Goal: Transaction & Acquisition: Purchase product/service

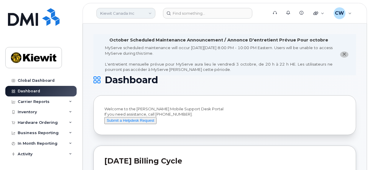
click at [135, 13] on link "Kiewit Canada Inc" at bounding box center [125, 13] width 59 height 11
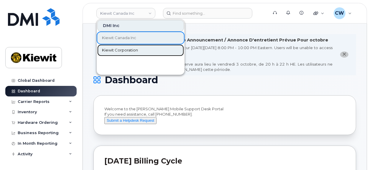
click at [121, 50] on span "Kiewit Corporation" at bounding box center [120, 50] width 36 height 6
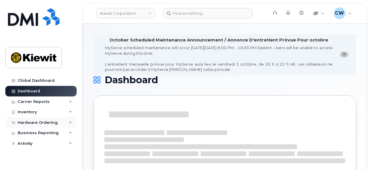
click at [31, 122] on div "Hardware Ordering" at bounding box center [38, 123] width 40 height 5
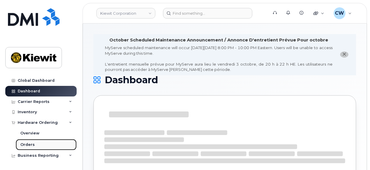
click at [26, 146] on div "Orders" at bounding box center [27, 144] width 14 height 5
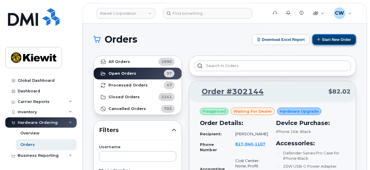
click at [329, 40] on button "Start New Order" at bounding box center [334, 39] width 44 height 11
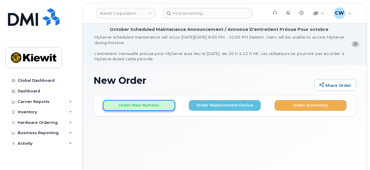
click at [122, 108] on button "Order New Number" at bounding box center [139, 105] width 72 height 11
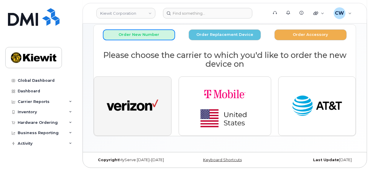
scroll to position [71, 0]
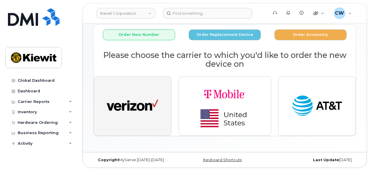
click at [121, 105] on img "button" at bounding box center [133, 106] width 52 height 27
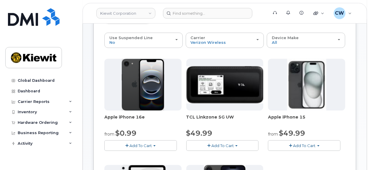
scroll to position [112, 0]
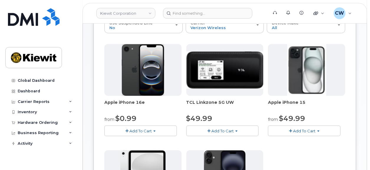
click at [133, 129] on span "Add To Cart" at bounding box center [140, 131] width 22 height 5
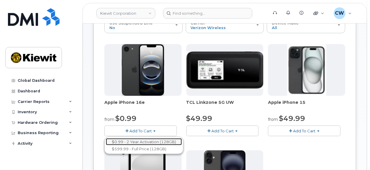
click at [133, 139] on link "$0.99 - 2 Year Activation (128GB)" at bounding box center [144, 142] width 76 height 7
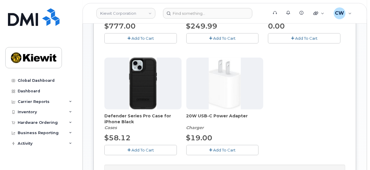
scroll to position [234, 0]
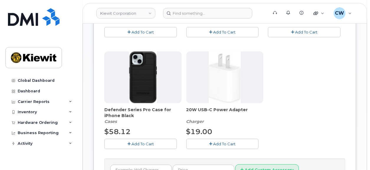
click at [133, 142] on span "Add To Cart" at bounding box center [142, 144] width 22 height 5
click at [205, 142] on button "Add To Cart" at bounding box center [222, 144] width 72 height 10
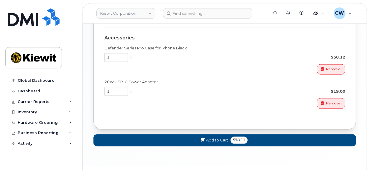
scroll to position [514, 0]
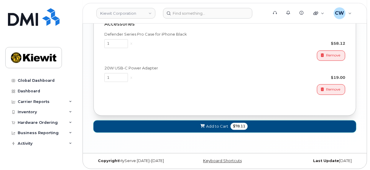
click at [217, 124] on span "Add to Cart" at bounding box center [217, 127] width 22 height 6
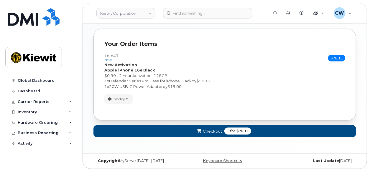
scroll to position [397, 0]
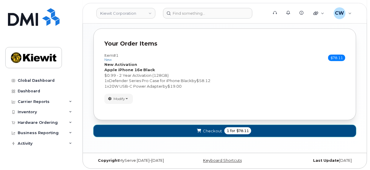
click at [211, 128] on span "Checkout" at bounding box center [212, 131] width 19 height 6
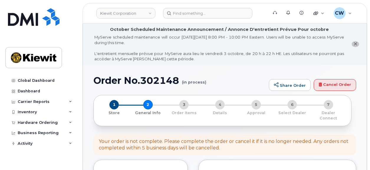
select select
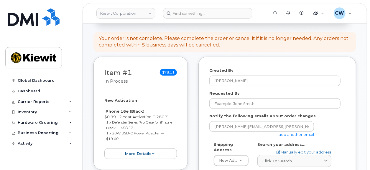
scroll to position [123, 0]
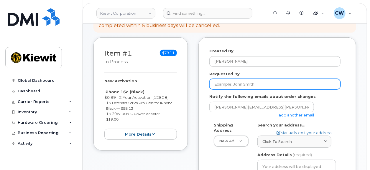
click at [232, 79] on input "Requested By" at bounding box center [274, 84] width 131 height 11
paste input "James.Wagg"
type input "James.Wagg"
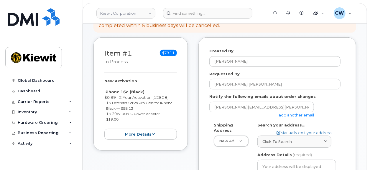
click at [217, 116] on form "Created By Corey Wagg Requested By James.Wagg Notify the following emails about…" at bounding box center [277, 163] width 136 height 230
click at [299, 113] on link "add another email" at bounding box center [295, 115] width 35 height 5
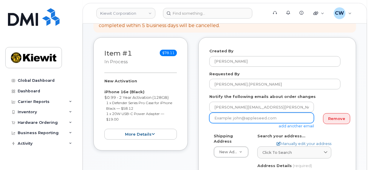
click at [234, 113] on input "email" at bounding box center [261, 118] width 105 height 11
paste input "Mary.Stein"
type input "Mary.Stein@kiewit.com"
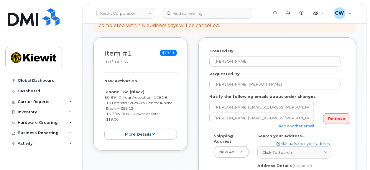
click at [209, 126] on form "Created By Corey Wagg Requested By James.Wagg Notify the following emails about…" at bounding box center [277, 168] width 136 height 241
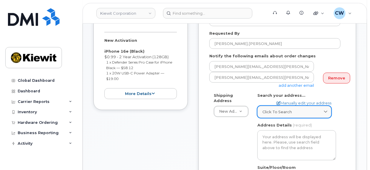
click at [281, 109] on span "Click to search" at bounding box center [276, 112] width 29 height 6
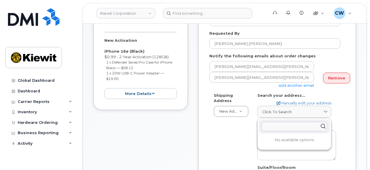
paste input "4811 Co Hwy H, Mt. Pleasant, WI 53177"
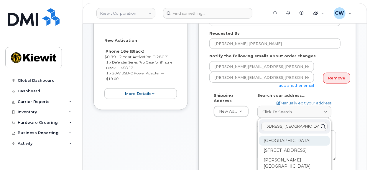
click at [275, 140] on div "County Road H Mount Pleasant WI 53177" at bounding box center [294, 141] width 71 height 10
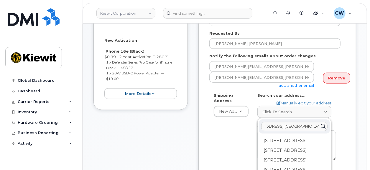
click at [225, 134] on div "Shipping Address New Address New Address AB Search your address... Manually edi…" at bounding box center [274, 163] width 131 height 141
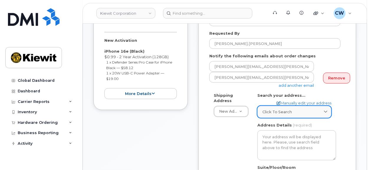
click at [279, 109] on span "Click to search" at bounding box center [276, 112] width 29 height 6
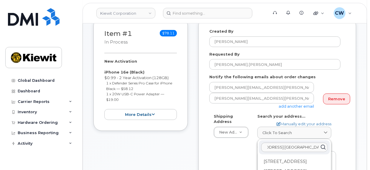
scroll to position [163, 0]
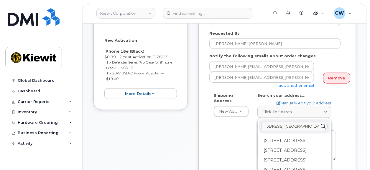
click at [323, 123] on icon at bounding box center [323, 127] width 9 height 9
click at [253, 126] on div "Shipping Address New Address New Address AB Search your address... Manually edi…" at bounding box center [274, 163] width 131 height 141
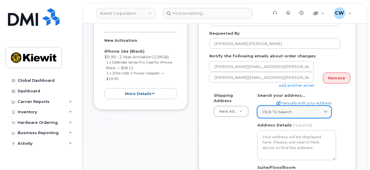
click at [270, 109] on span "Click to search" at bounding box center [276, 112] width 29 height 6
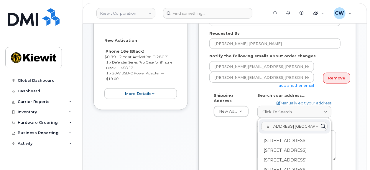
drag, startPoint x: 307, startPoint y: 119, endPoint x: 264, endPoint y: 125, distance: 43.7
click at [264, 125] on input "4811 Co Hwy H, Mt. Pleasant, WI 53177" at bounding box center [294, 126] width 66 height 9
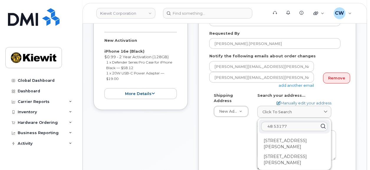
drag, startPoint x: 288, startPoint y: 119, endPoint x: 255, endPoint y: 122, distance: 34.0
click at [261, 122] on input "48 53177" at bounding box center [294, 126] width 66 height 9
paste input "11 Co Hwy H, Mt. Pleasant, WI"
type input "4811 Co Hwy H, Mt. Pleasant, WI 53177"
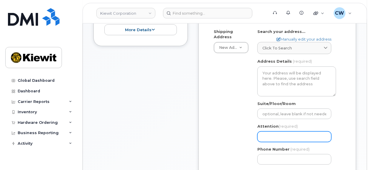
scroll to position [150, 0]
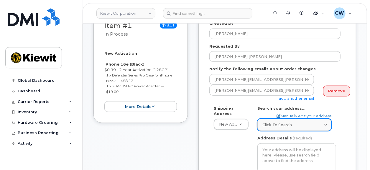
click at [280, 122] on span "Click to search" at bounding box center [276, 125] width 29 height 6
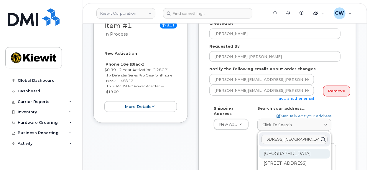
click at [284, 149] on div "County Road H Mount Pleasant WI 53177" at bounding box center [294, 154] width 71 height 10
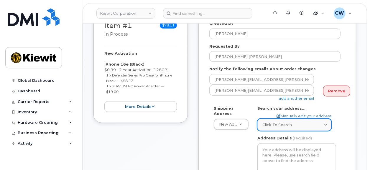
click at [283, 122] on span "Click to search" at bounding box center [276, 125] width 29 height 6
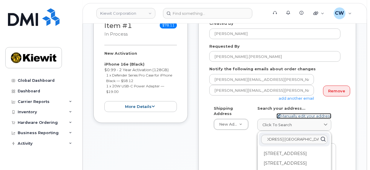
click at [295, 113] on link "Manually edit your address" at bounding box center [303, 116] width 55 height 6
select select
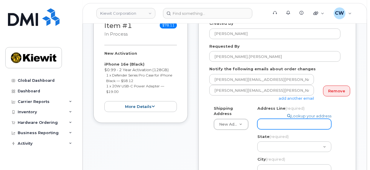
click at [269, 120] on input "Address Line (required)" at bounding box center [294, 124] width 74 height 11
select select
type input "4"
select select
type input "48"
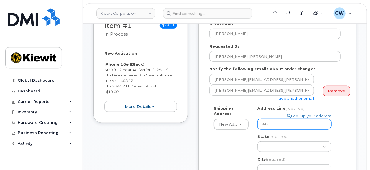
select select
type input "481"
select select
type input "4811"
select select
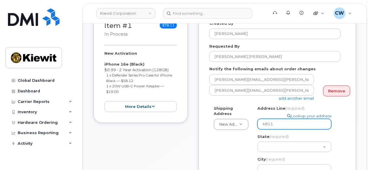
type input "4811 C"
select select
type input "4811 Co"
select select
type input "4811 Co H"
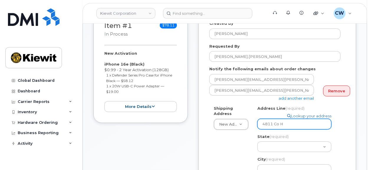
select select
type input "4811 Co Hw"
select select
type input "4811 Co Hwy"
select select
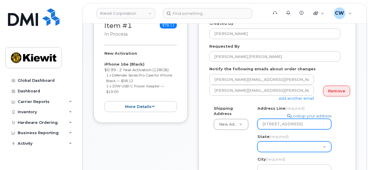
type input "4811 Co Hwy H"
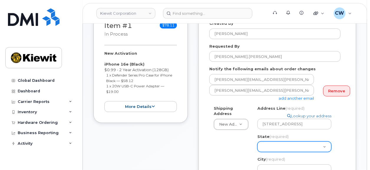
click at [257, 142] on select "Alabama Alaska American Samoa Arizona Arkansas California Colorado Connecticut …" at bounding box center [294, 147] width 74 height 11
select select "ID"
click option "Idaho" at bounding box center [0, 0] width 0 height 0
select select
click at [258, 148] on div "Address Line (required) Lookup your address 4811 Co Hwy H State (required) Alab…" at bounding box center [296, 152] width 79 height 93
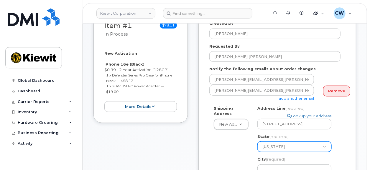
click at [257, 142] on select "Alabama Alaska American Samoa Arizona Arkansas California Colorado Connecticut …" at bounding box center [294, 147] width 74 height 11
select select "WI"
click option "Wisconsin" at bounding box center [0, 0] width 0 height 0
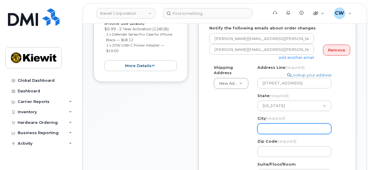
click at [274, 125] on input "City (required)" at bounding box center [294, 129] width 74 height 11
select select
type input "M"
select select
type input "MT"
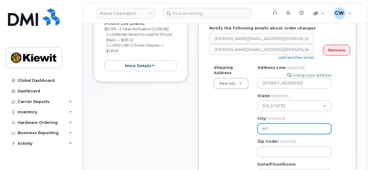
select select
type input "M"
select select
type input "Mt"
select select
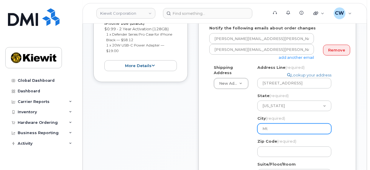
type input "Mt."
select select
type input "Mt.P"
select select
type input "Mt.Pl"
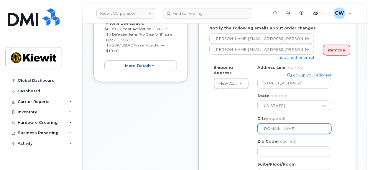
select select
type input "Mt.Ple"
select select
type input "Mt.Plea"
select select
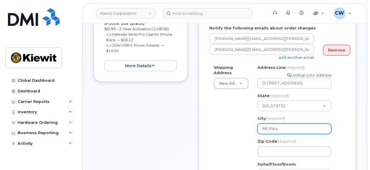
type input "Mt.Pleas"
select select
type input "Mt.Pleasa"
select select
type input "Mt.Pleasan"
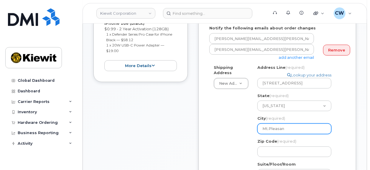
select select
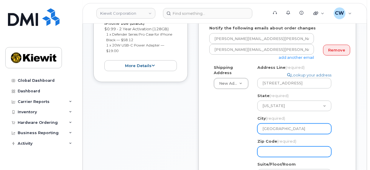
type input "Mt.Pleasant"
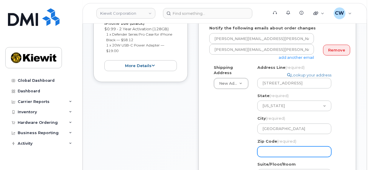
click at [274, 148] on input "Zip Code (required)" at bounding box center [294, 152] width 74 height 11
select select
type input "5"
select select
type input "53"
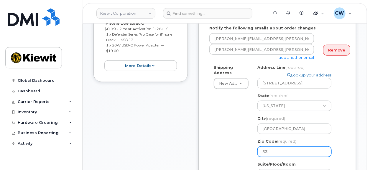
select select
type input "531"
select select
type input "5317"
select select
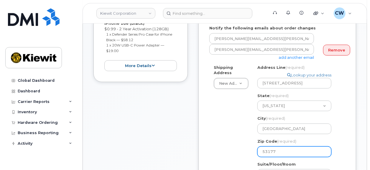
type input "53177"
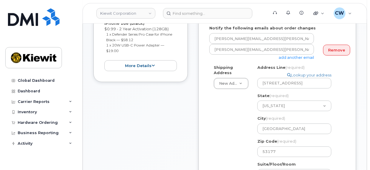
click at [230, 153] on div "Shipping Address New Address New Address WI Mt.Pleasant Search your address... …" at bounding box center [274, 148] width 131 height 166
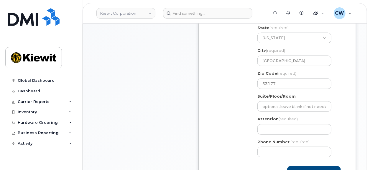
scroll to position [273, 0]
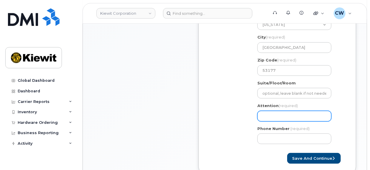
click at [267, 111] on input "Attention (required)" at bounding box center [294, 116] width 74 height 11
select select
type input "J"
select select
type input "Ja"
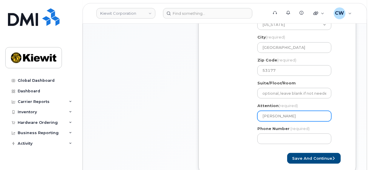
select select
type input "Jam"
select select
type input "Jame"
select select
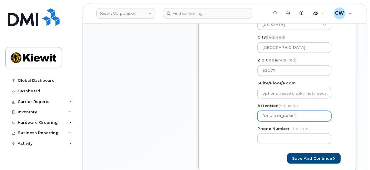
type input "James"
select select
type input "James W"
select select
type input "James Wa"
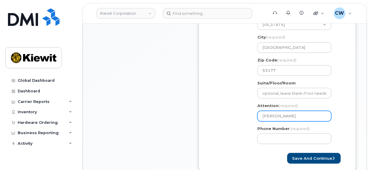
select select
type input "James Wag"
select select
type input "James Wagg"
select select
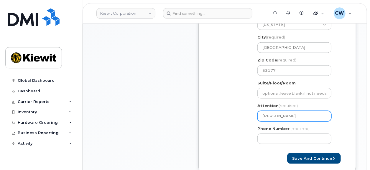
type input "James Wagg a"
select select
type input "James Wagg an"
select select
type input "James Wagg and"
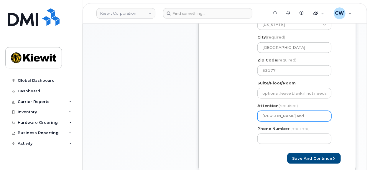
select select
type input "James Wagg and I"
select select
type input "James Wagg and Iv"
select select
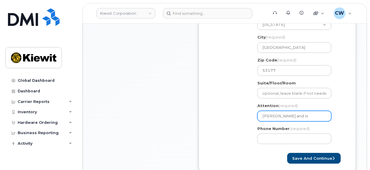
type input "James Wagg and Iva"
select select
type input "James Wagg and Ivan"
select select
type input "James Wagg and Ivan V"
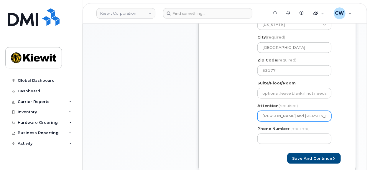
select select
type input "James Wagg and Ivan Vi"
select select
type input "James Wagg and Ivan Vil"
select select
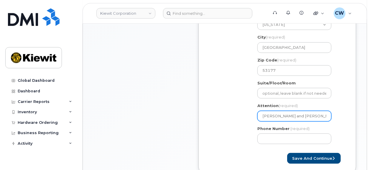
type input "James Wagg and Ivan Vill"
select select
type input "James Wagg and Ivan Ville"
select select
type input "James Wagg and Ivan Villed"
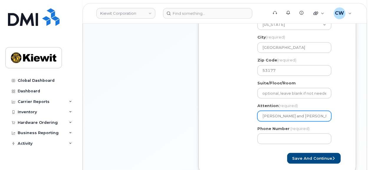
select select
type input "[PERSON_NAME] and [PERSON_NAME]"
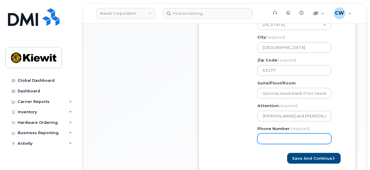
click at [272, 135] on input "Phone Number" at bounding box center [294, 138] width 74 height 11
type input "877772770"
select select
type input "8777727707"
click at [235, 130] on div "Shipping Address New Address New Address WI Mt.Pleasant Search your address... …" at bounding box center [274, 66] width 131 height 166
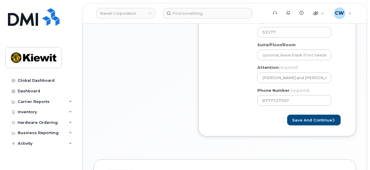
scroll to position [314, 0]
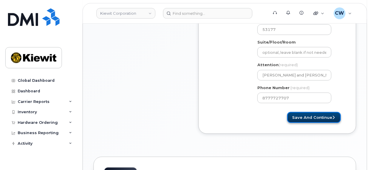
click at [304, 113] on button "Save and Continue" at bounding box center [314, 117] width 54 height 11
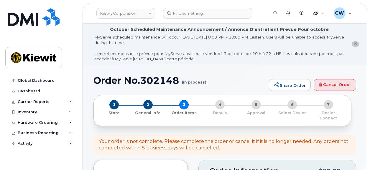
select select
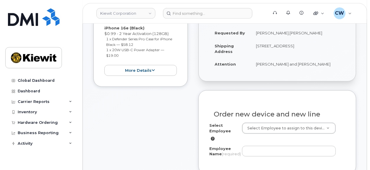
scroll to position [204, 0]
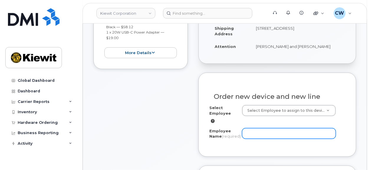
click at [257, 128] on input "Employee Name (required)" at bounding box center [289, 133] width 94 height 11
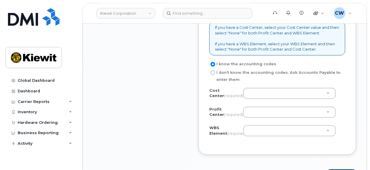
scroll to position [572, 0]
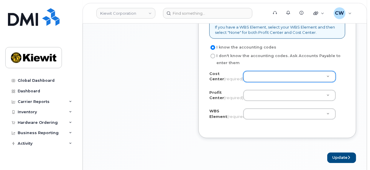
type input "Ivan Villeda"
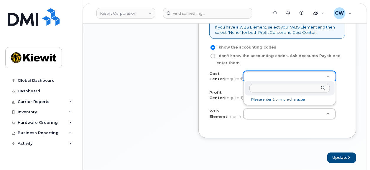
type input "none"
type input "None"
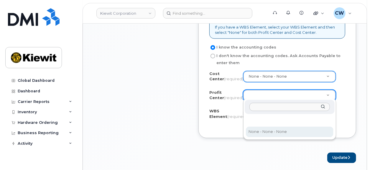
select select "None"
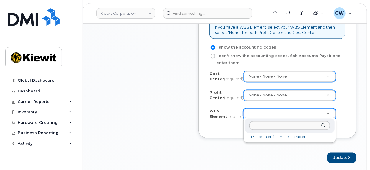
paste input "106059.1085"
type input "106059.1085"
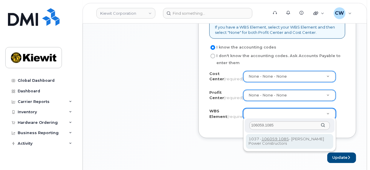
type input "106059.1085"
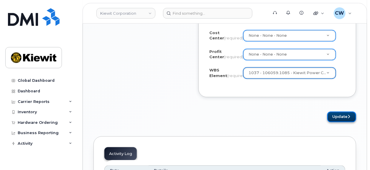
click at [342, 115] on button "Update" at bounding box center [341, 117] width 29 height 11
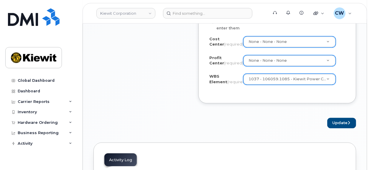
scroll to position [622, 0]
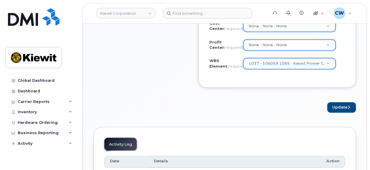
click at [335, 104] on button "Update" at bounding box center [341, 107] width 29 height 11
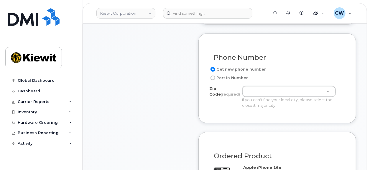
click at [228, 104] on div "Zip Code (required) Zip Code (required) Zip Code (required) If you can't find y…" at bounding box center [274, 97] width 131 height 22
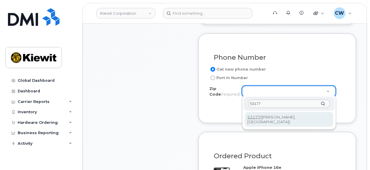
type input "53177"
type input "53177 (Sturtevant, WI)"
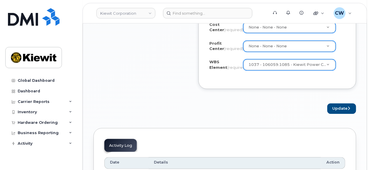
scroll to position [622, 0]
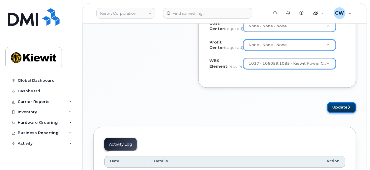
click at [336, 104] on button "Update" at bounding box center [341, 107] width 29 height 11
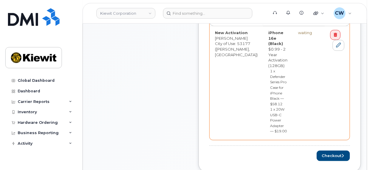
scroll to position [368, 0]
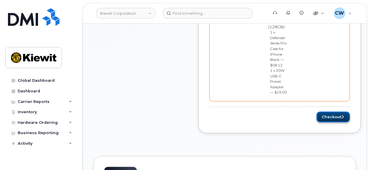
click at [329, 112] on button "Checkout" at bounding box center [332, 117] width 33 height 11
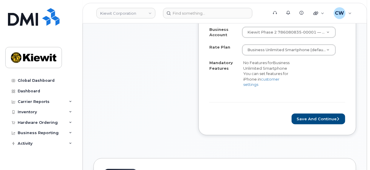
scroll to position [286, 0]
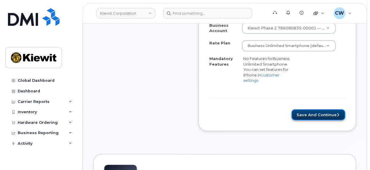
click at [305, 110] on button "Save and Continue" at bounding box center [318, 115] width 54 height 11
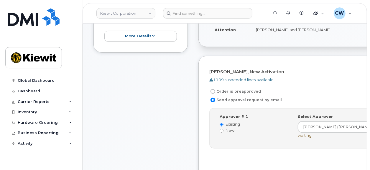
scroll to position [245, 0]
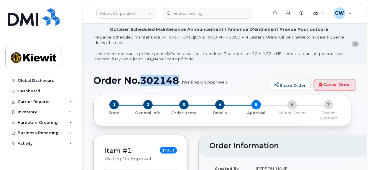
drag, startPoint x: 179, startPoint y: 80, endPoint x: 143, endPoint y: 80, distance: 36.6
click at [142, 80] on h1 "Order No.302148 (Waiting On Approval)" at bounding box center [179, 80] width 172 height 10
copy h1 "302148"
